Goal: Task Accomplishment & Management: Manage account settings

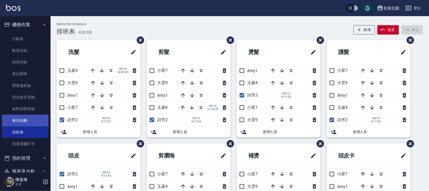
scroll to position [50, 0]
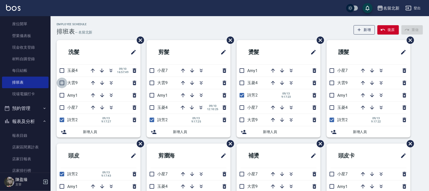
click at [64, 83] on input "checkbox" at bounding box center [62, 83] width 11 height 11
checkbox input "true"
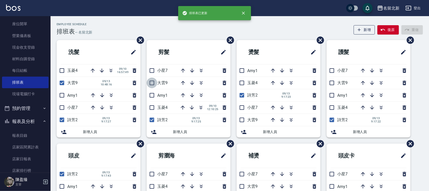
click at [150, 84] on input "checkbox" at bounding box center [151, 83] width 11 height 11
checkbox input "true"
click at [245, 121] on input "checkbox" at bounding box center [241, 120] width 11 height 11
checkbox input "true"
click at [336, 83] on li "大雲9" at bounding box center [368, 83] width 84 height 12
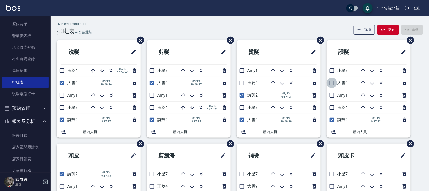
click at [332, 82] on input "checkbox" at bounding box center [331, 83] width 11 height 11
checkbox input "true"
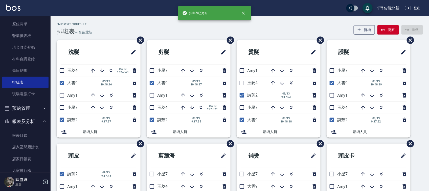
scroll to position [63, 0]
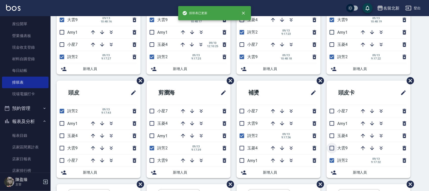
click at [333, 148] on input "checkbox" at bounding box center [331, 148] width 11 height 11
checkbox input "true"
click at [239, 124] on input "checkbox" at bounding box center [241, 123] width 11 height 11
checkbox input "true"
drag, startPoint x: 153, startPoint y: 160, endPoint x: 66, endPoint y: 151, distance: 87.6
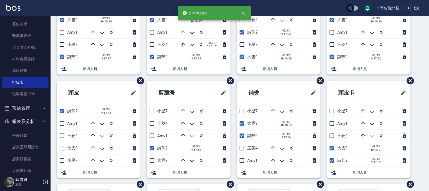
click at [153, 159] on input "checkbox" at bounding box center [151, 161] width 11 height 11
checkbox input "true"
click at [66, 150] on input "checkbox" at bounding box center [62, 148] width 11 height 11
checkbox input "true"
